Goal: Task Accomplishment & Management: Manage account settings

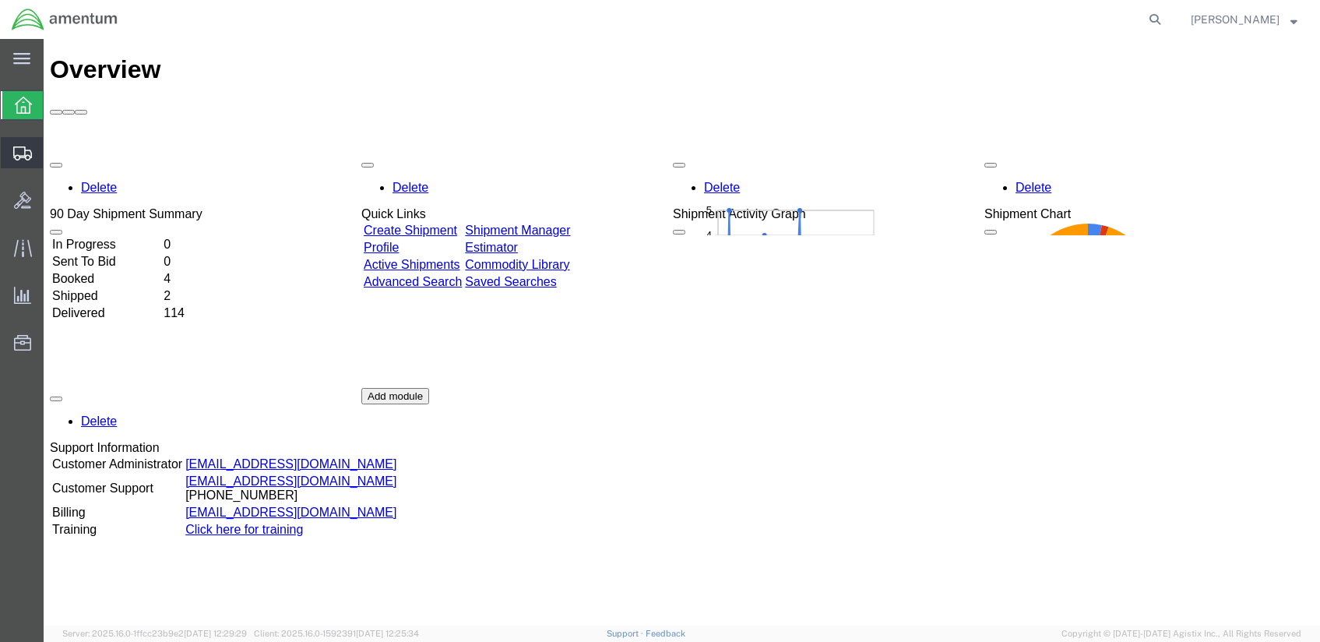
click at [54, 141] on span "Shipments" at bounding box center [48, 152] width 11 height 31
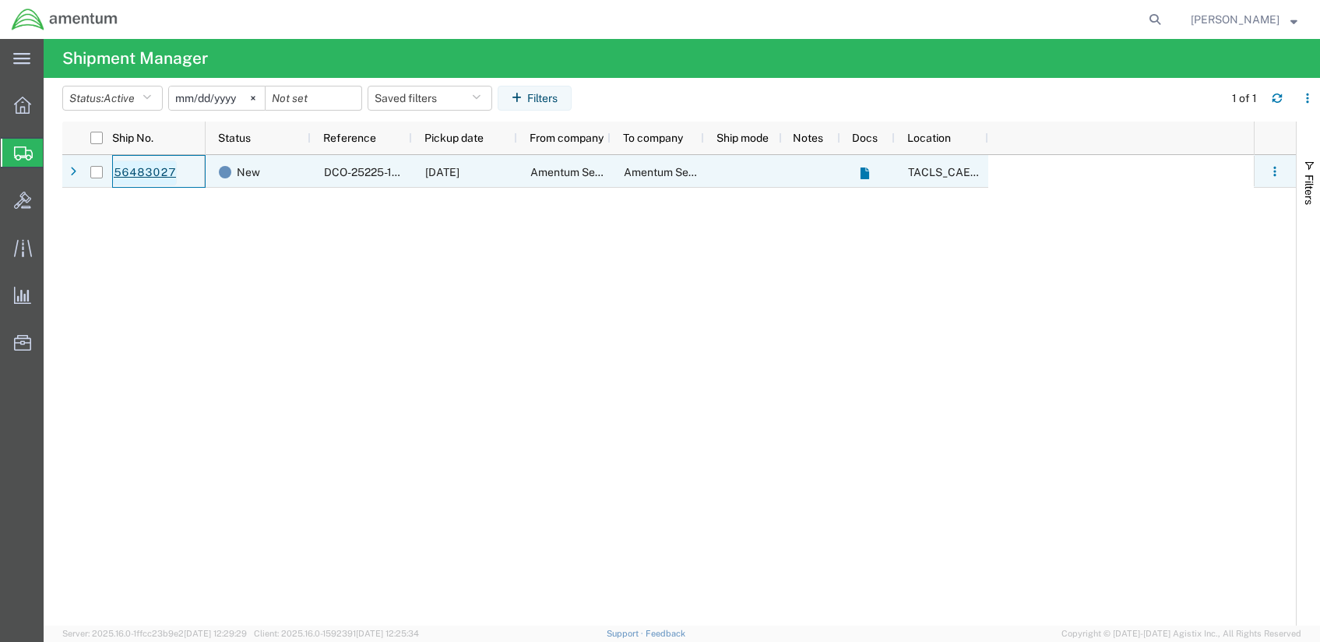
click at [138, 171] on link "56483027" at bounding box center [145, 172] width 64 height 25
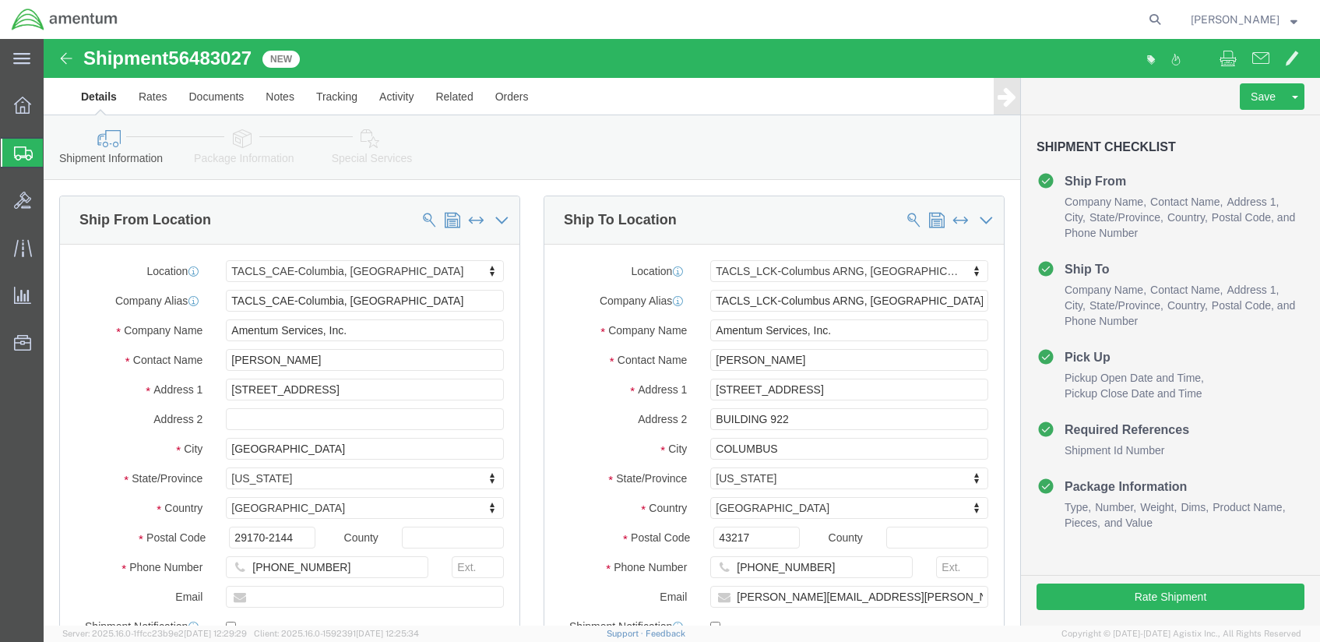
select select "42742"
select select "42747"
drag, startPoint x: 763, startPoint y: 322, endPoint x: 636, endPoint y: 322, distance: 126.9
click div "Contact Name [PERSON_NAME]"
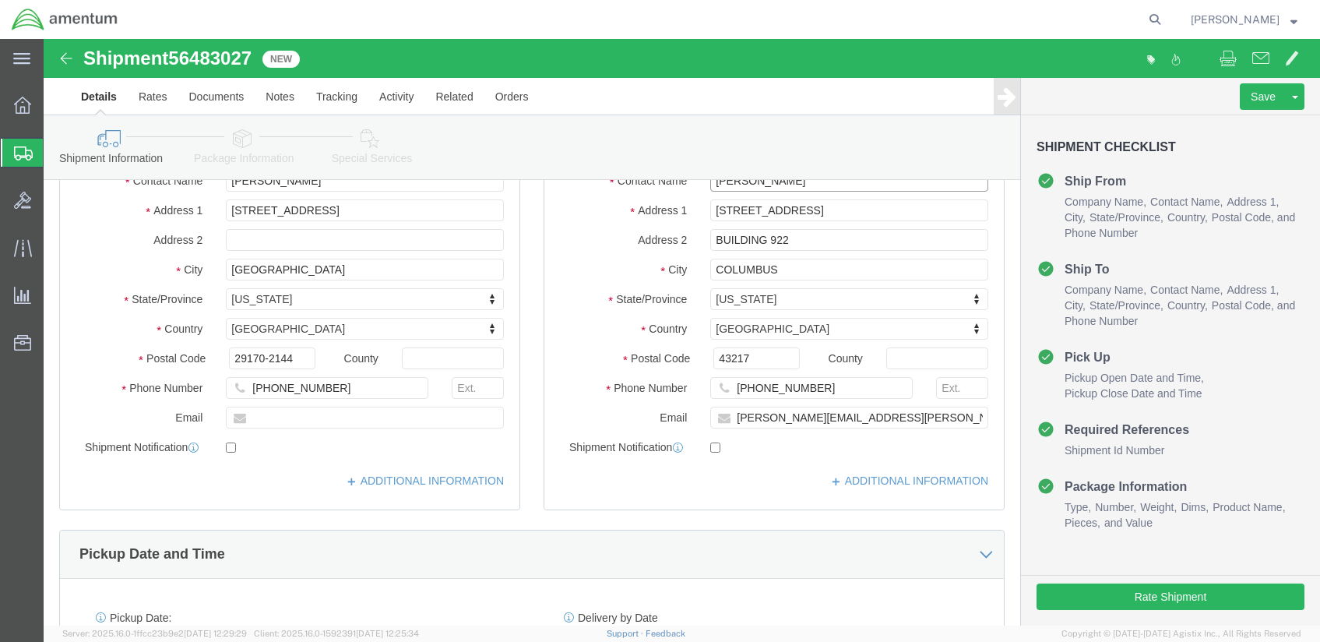
scroll to position [208, 0]
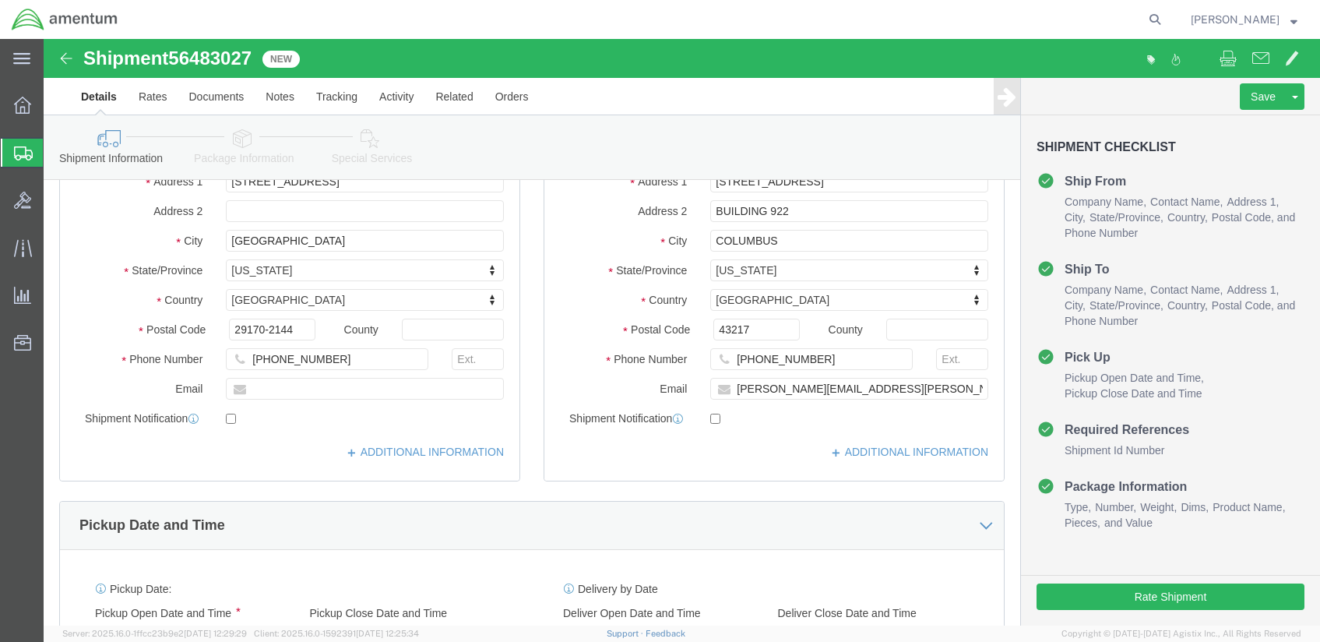
type input "[PERSON_NAME]"
drag, startPoint x: 849, startPoint y: 357, endPoint x: 609, endPoint y: 340, distance: 240.4
click div "Email [PERSON_NAME][EMAIL_ADDRESS][PERSON_NAME][DOMAIN_NAME]"
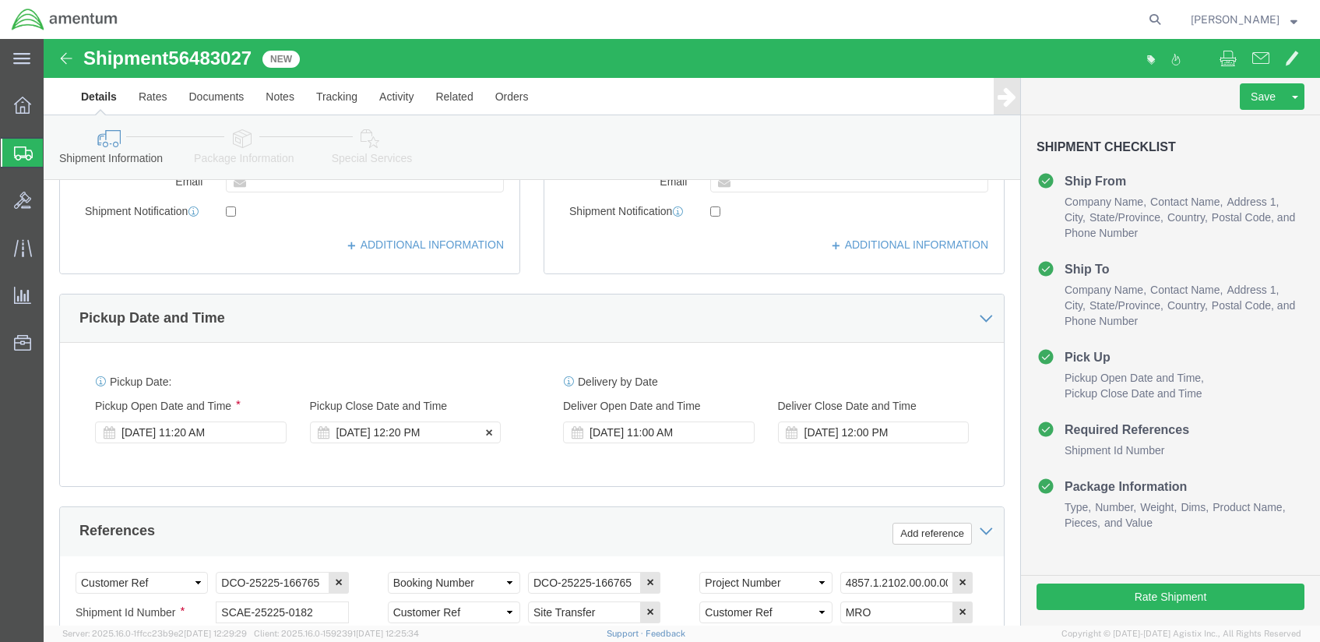
click div "[DATE] 12:20 PM"
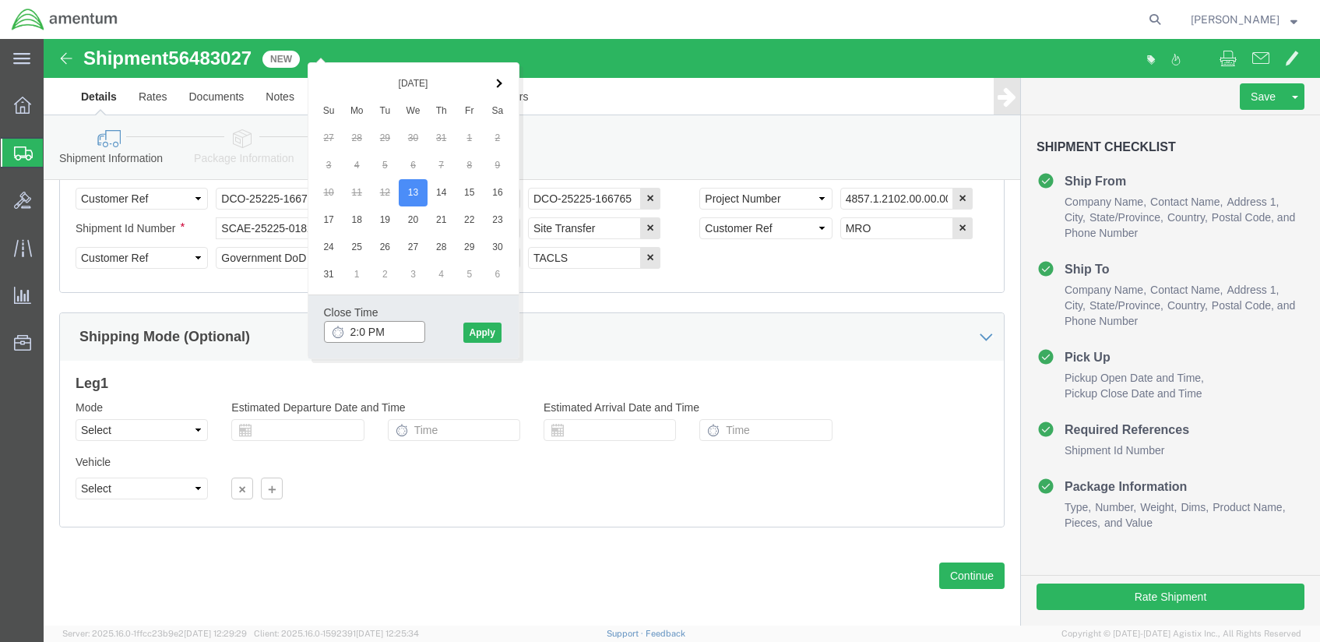
type input "2:00 PM"
click button "Apply"
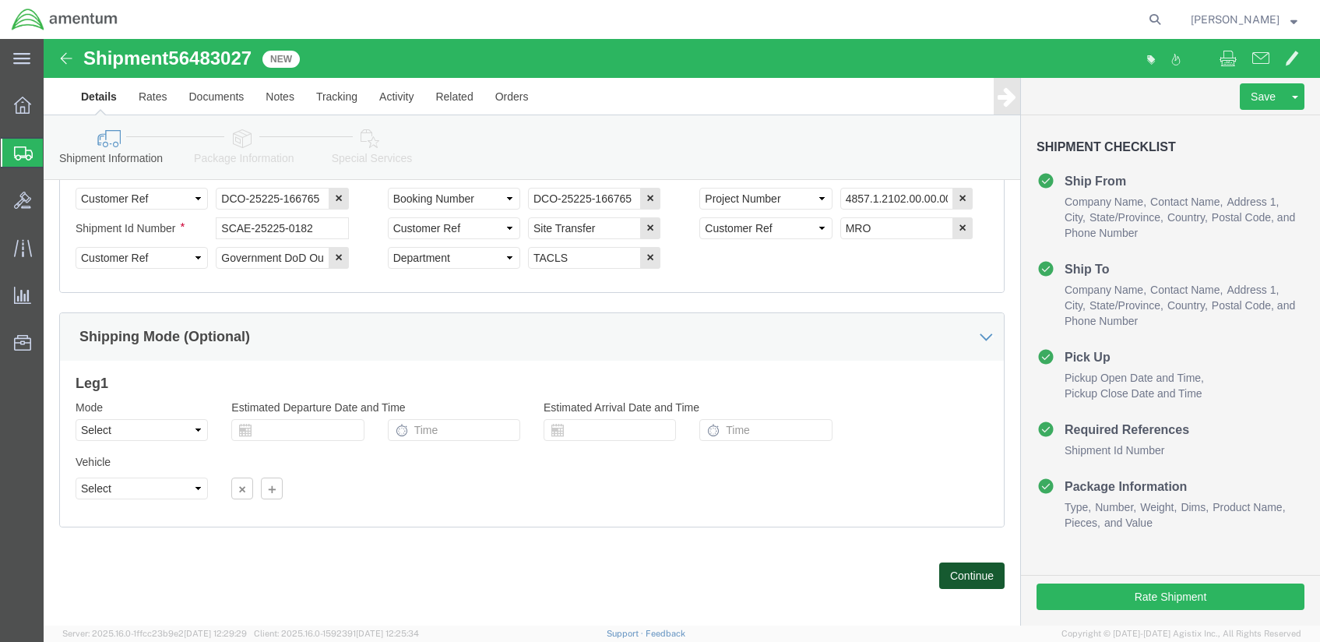
click button "Continue"
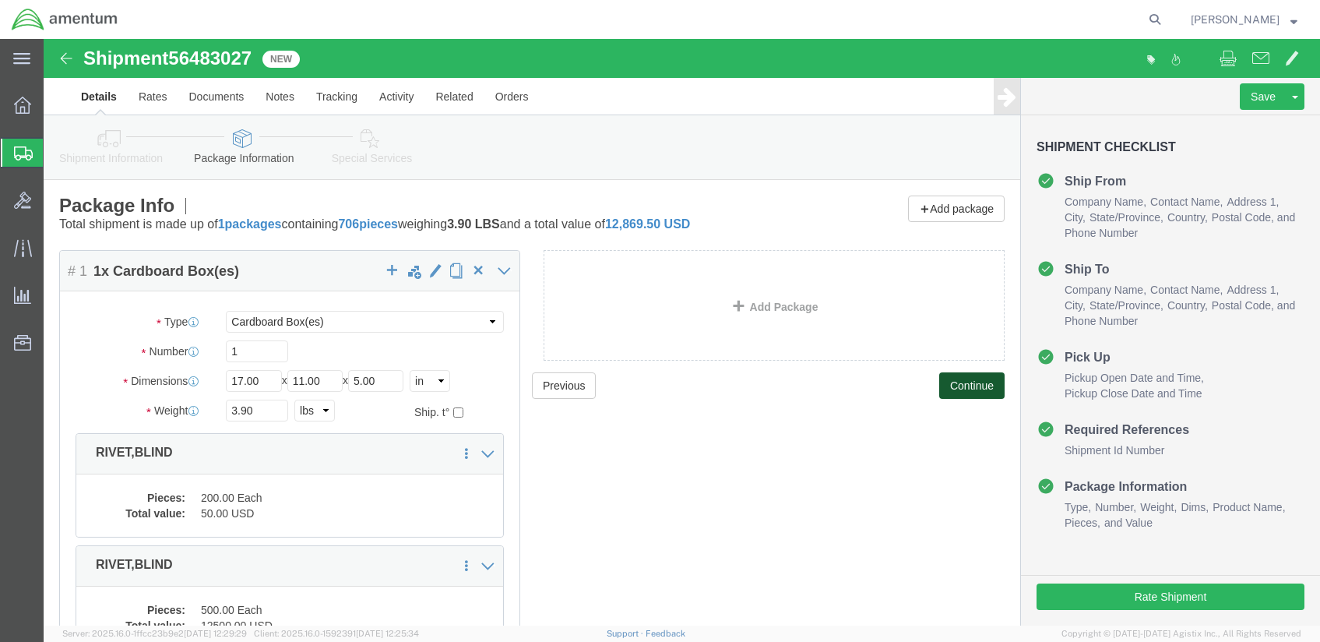
scroll to position [208, 0]
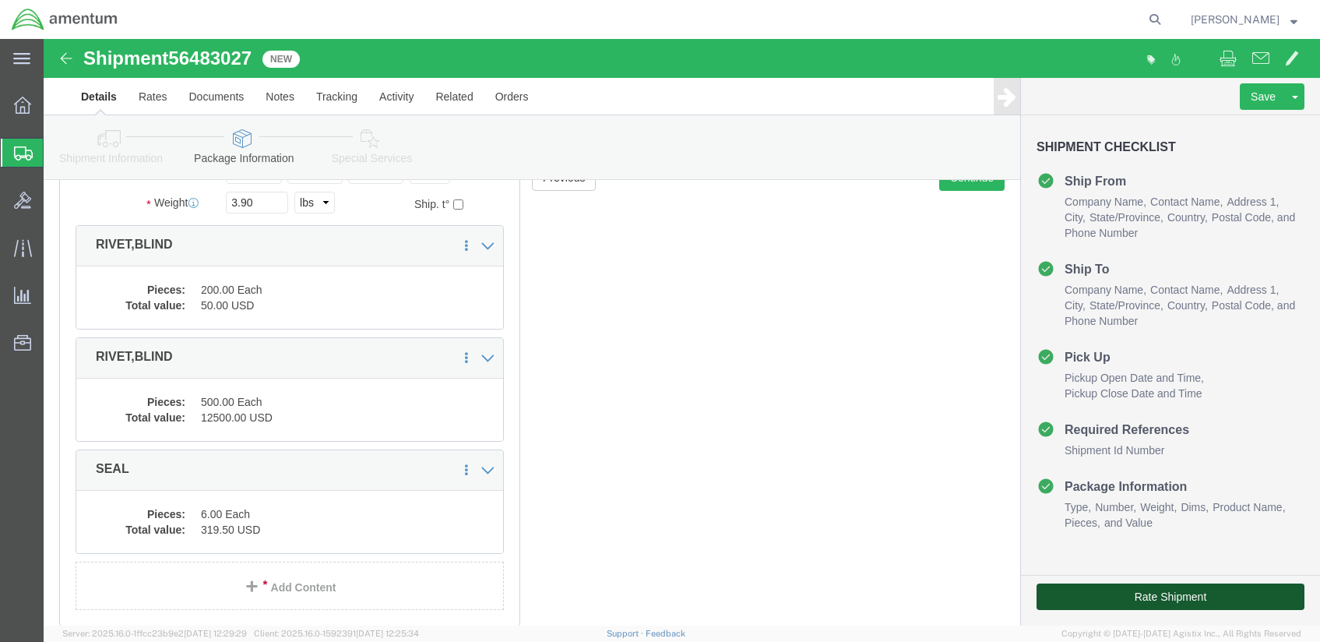
click button "Rate Shipment"
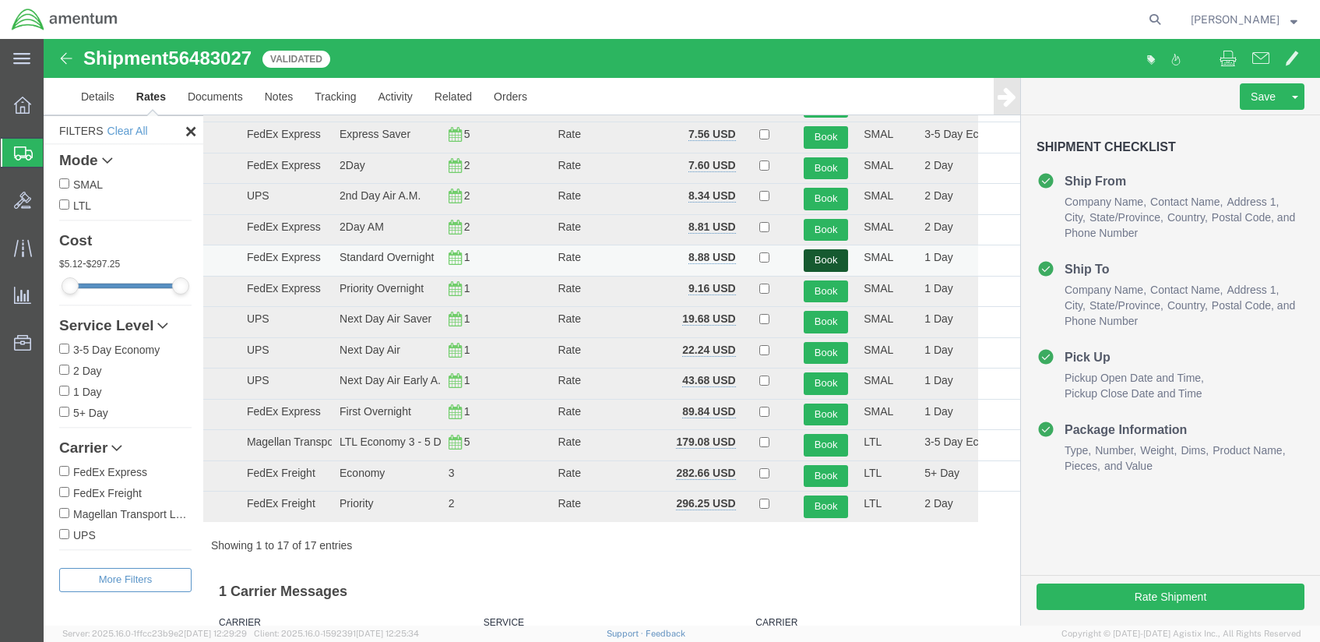
click at [819, 259] on button "Book" at bounding box center [826, 260] width 44 height 23
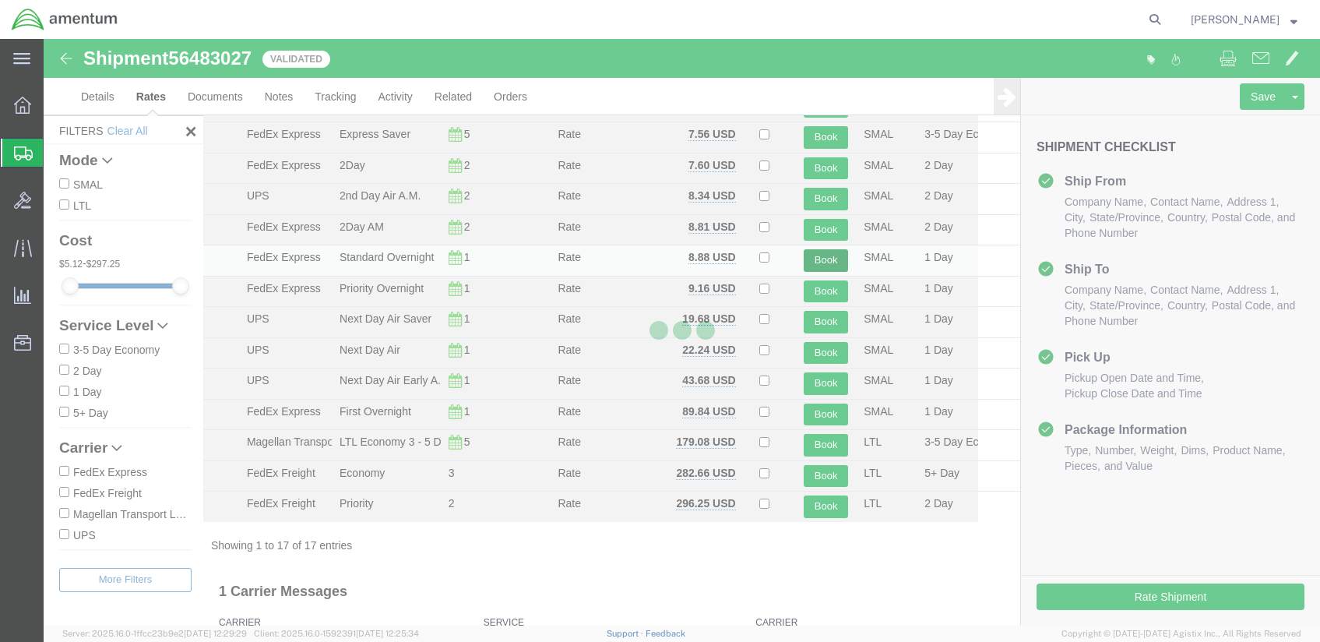
scroll to position [0, 0]
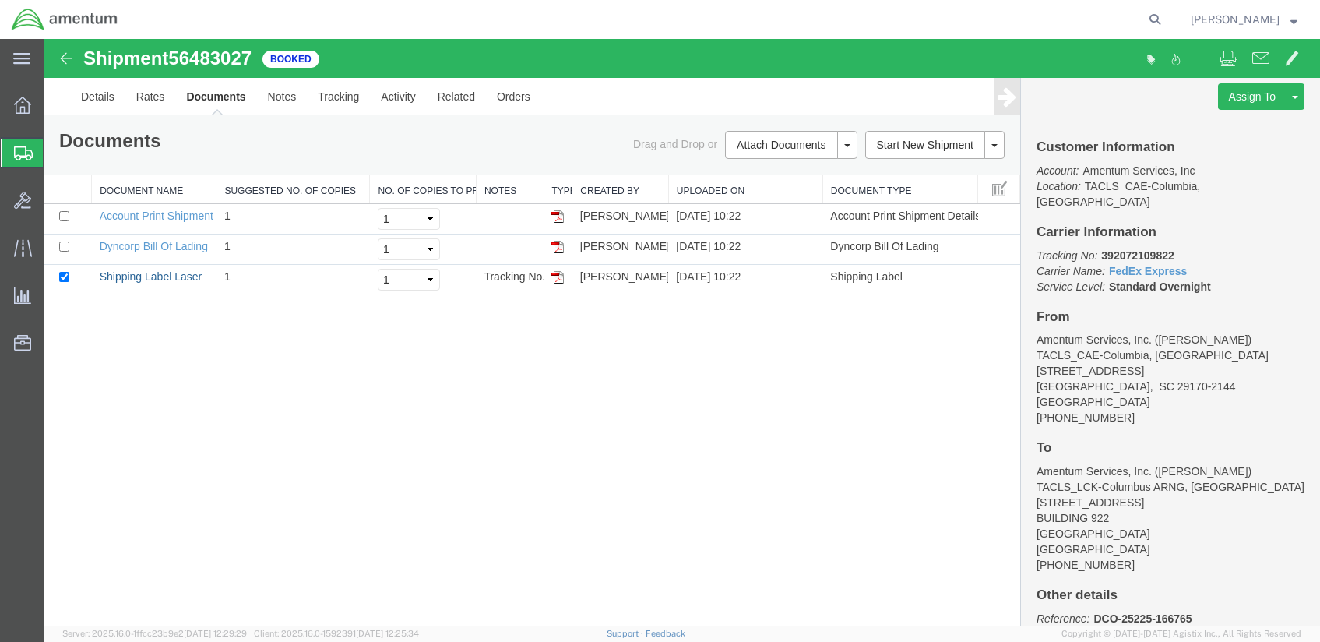
drag, startPoint x: 150, startPoint y: 275, endPoint x: 667, endPoint y: 440, distance: 542.0
click at [150, 275] on link "Shipping Label Laser" at bounding box center [151, 276] width 103 height 12
click at [84, 98] on link "Details" at bounding box center [97, 96] width 55 height 37
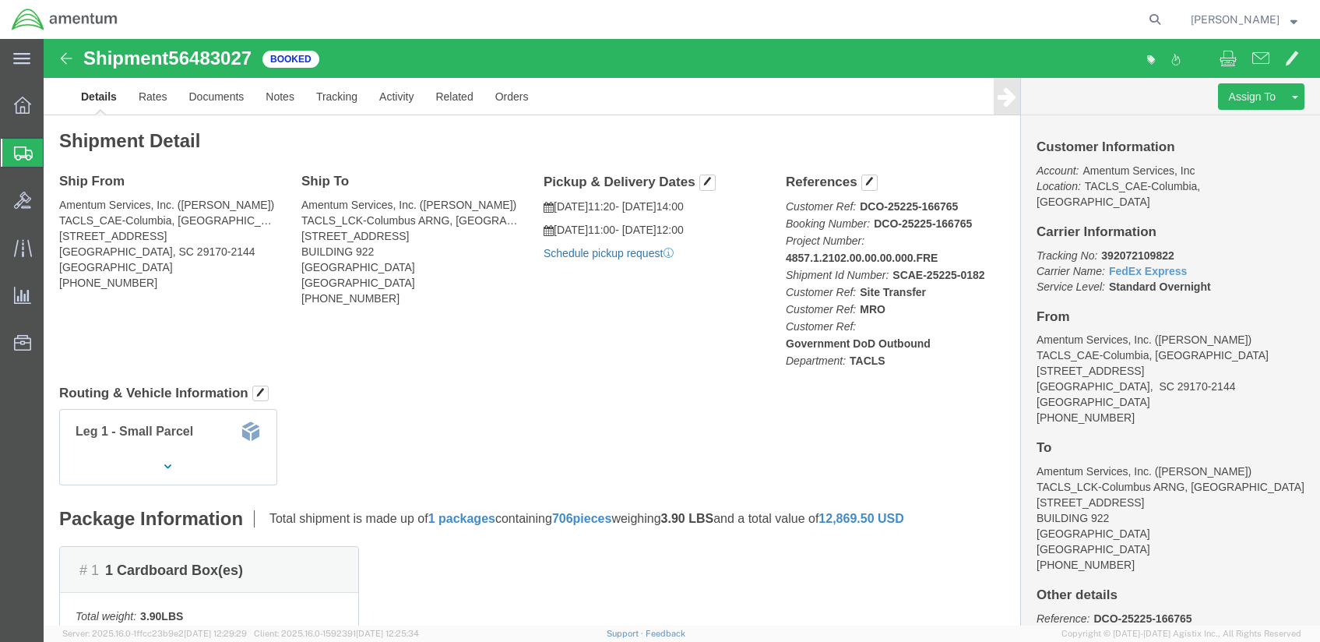
click link "Schedule pickup request"
click at [1259, 14] on span "[PERSON_NAME]" at bounding box center [1235, 19] width 89 height 17
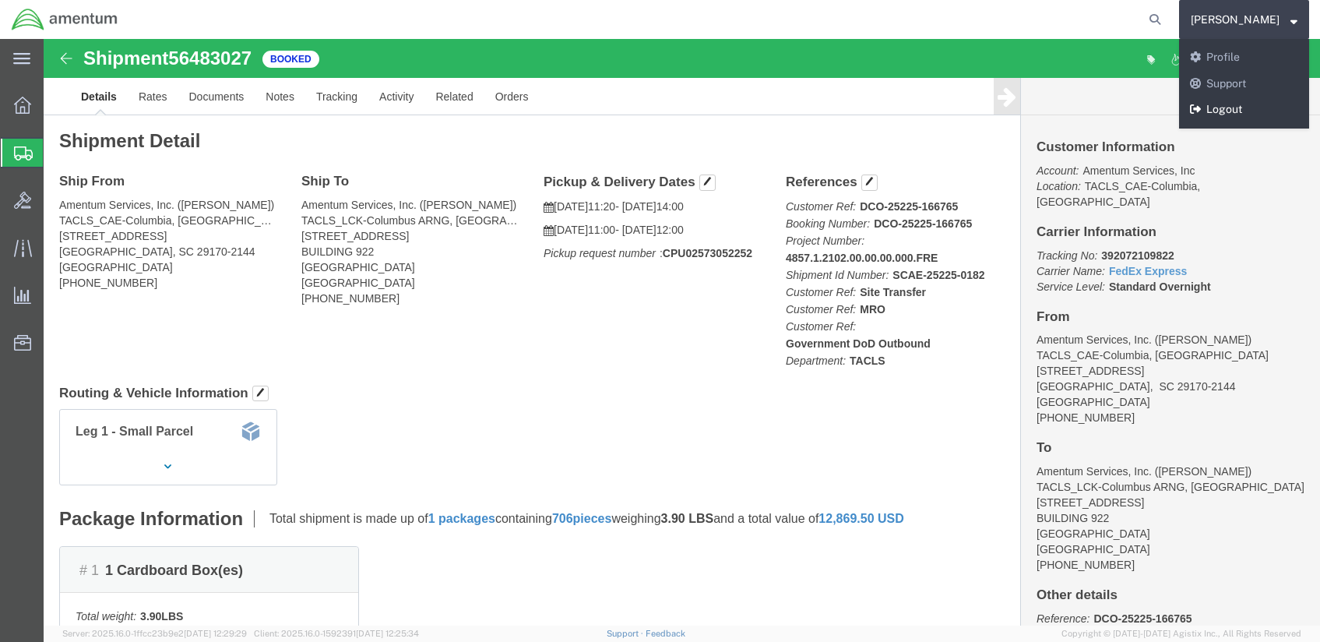
click at [1242, 101] on link "Logout" at bounding box center [1244, 110] width 130 height 26
